Goal: Task Accomplishment & Management: Manage account settings

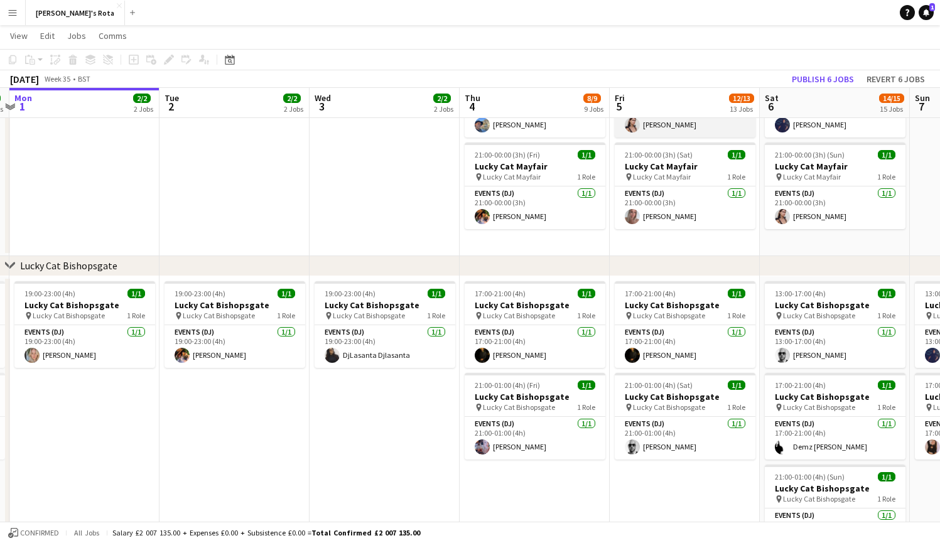
scroll to position [566, 0]
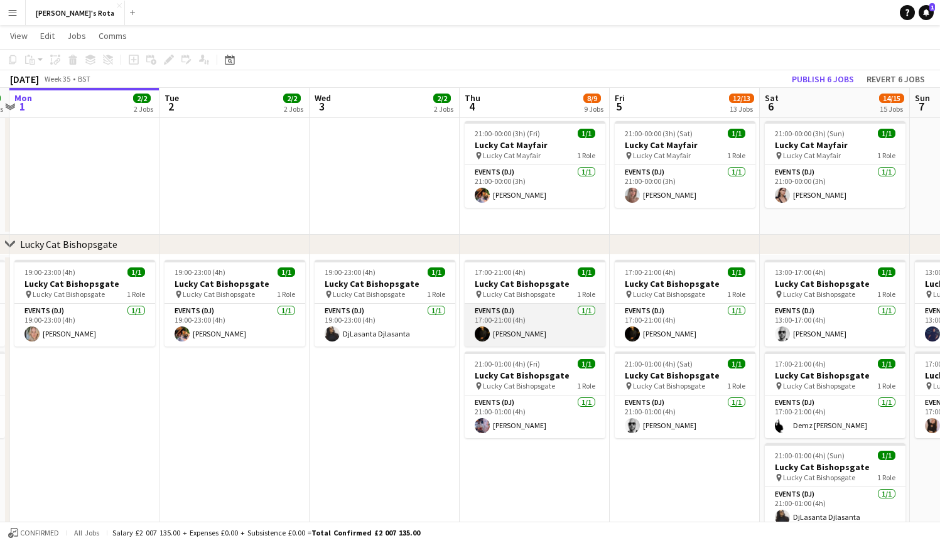
click at [539, 336] on app-card-role "Events (DJ) [DATE] 17:00-21:00 (4h) [PERSON_NAME]" at bounding box center [534, 325] width 141 height 43
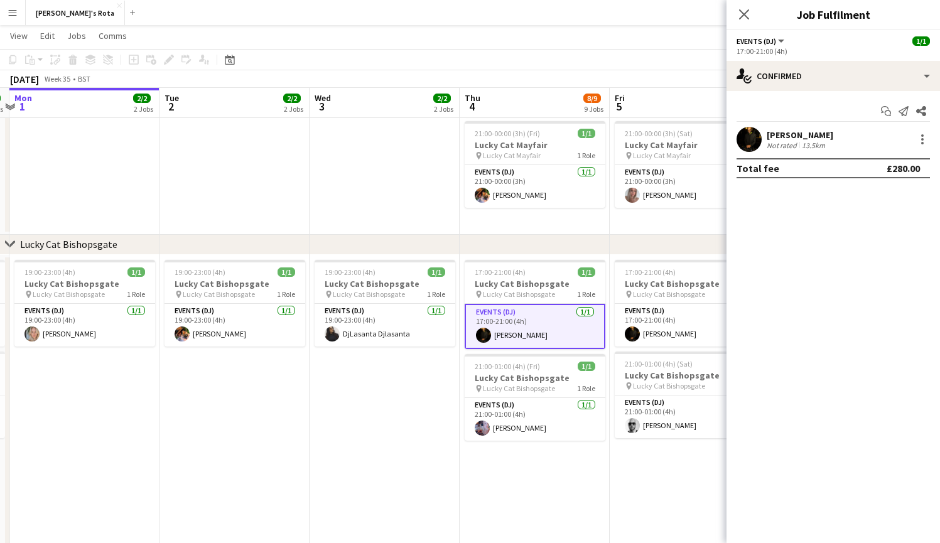
click at [810, 132] on div "[PERSON_NAME]" at bounding box center [799, 134] width 67 height 11
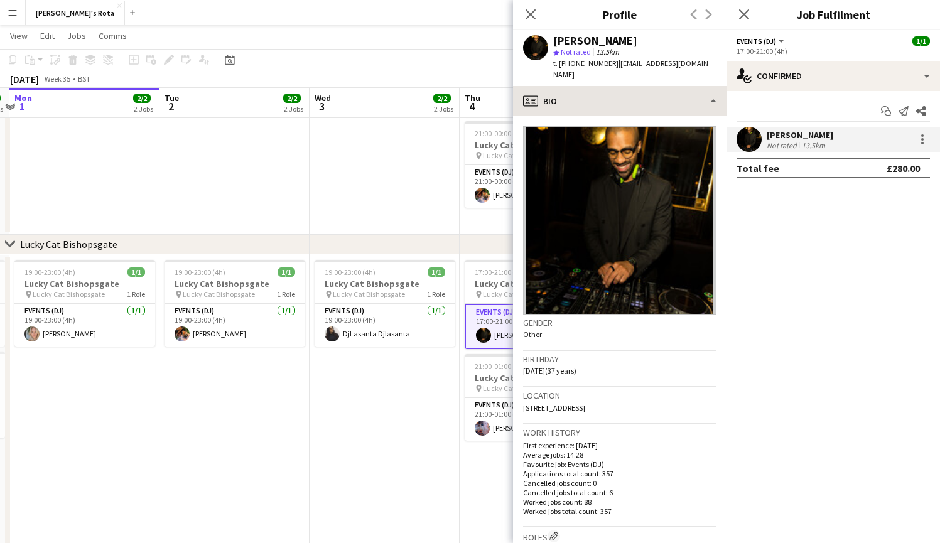
scroll to position [0, 0]
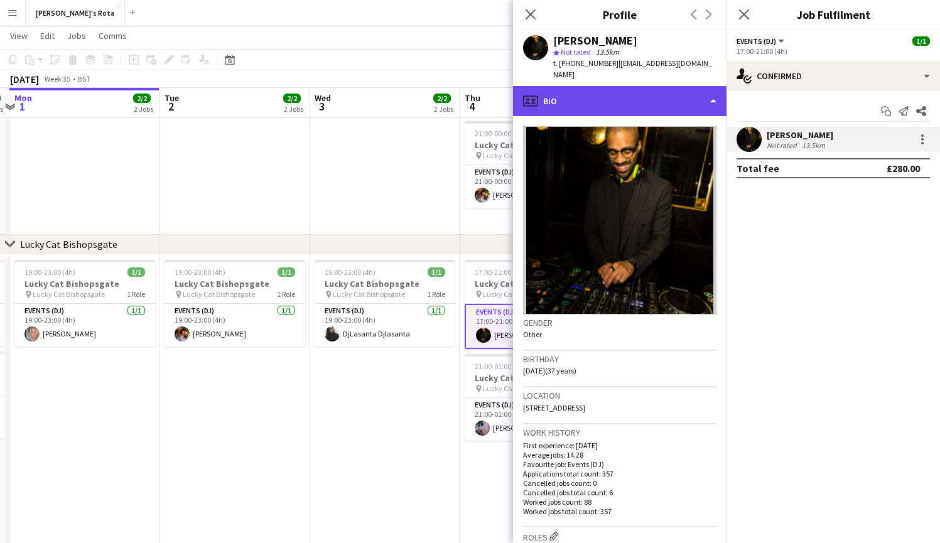
click at [712, 88] on div "profile Bio" at bounding box center [619, 101] width 213 height 30
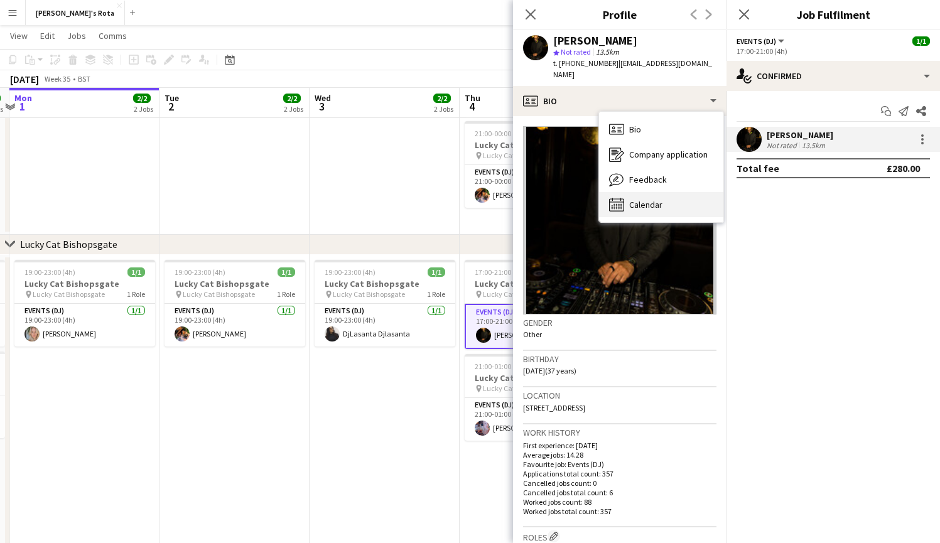
click at [663, 195] on div "Calendar Calendar" at bounding box center [661, 204] width 124 height 25
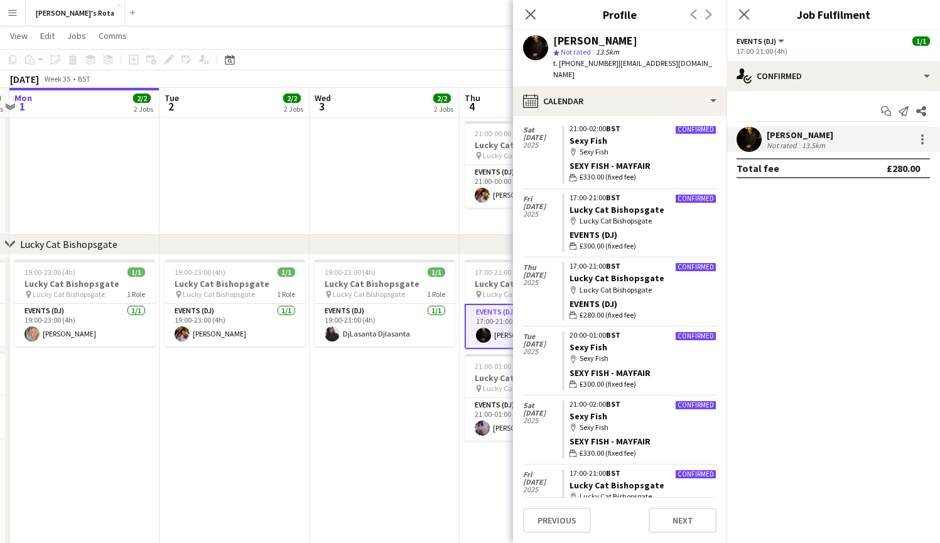
scroll to position [1299, 0]
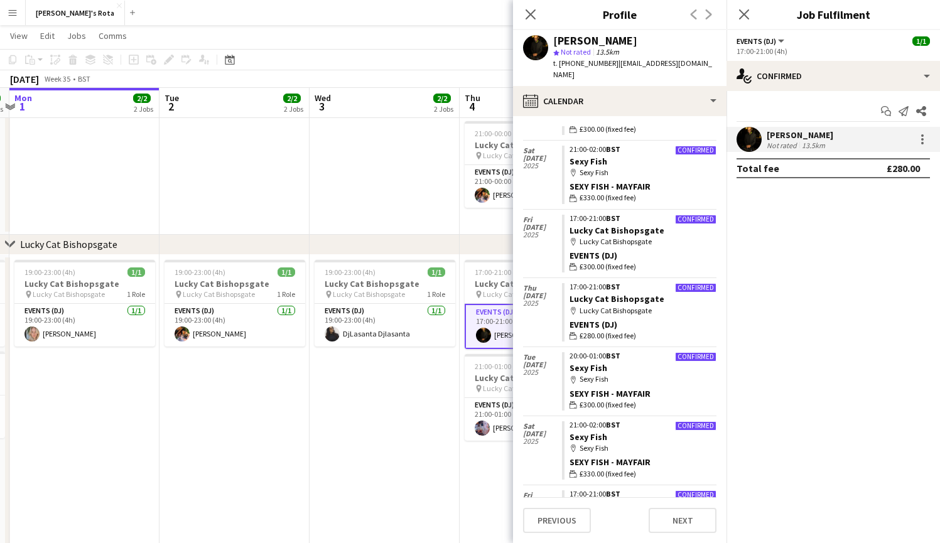
click at [465, 45] on app-page-menu "View Day view expanded Day view collapsed Month view Date picker Jump to [DATE]…" at bounding box center [470, 37] width 940 height 24
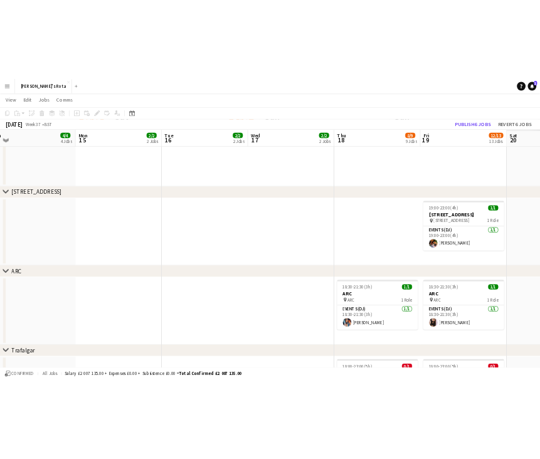
scroll to position [0, 334]
